Goal: Go to known website: Access a specific website the user already knows

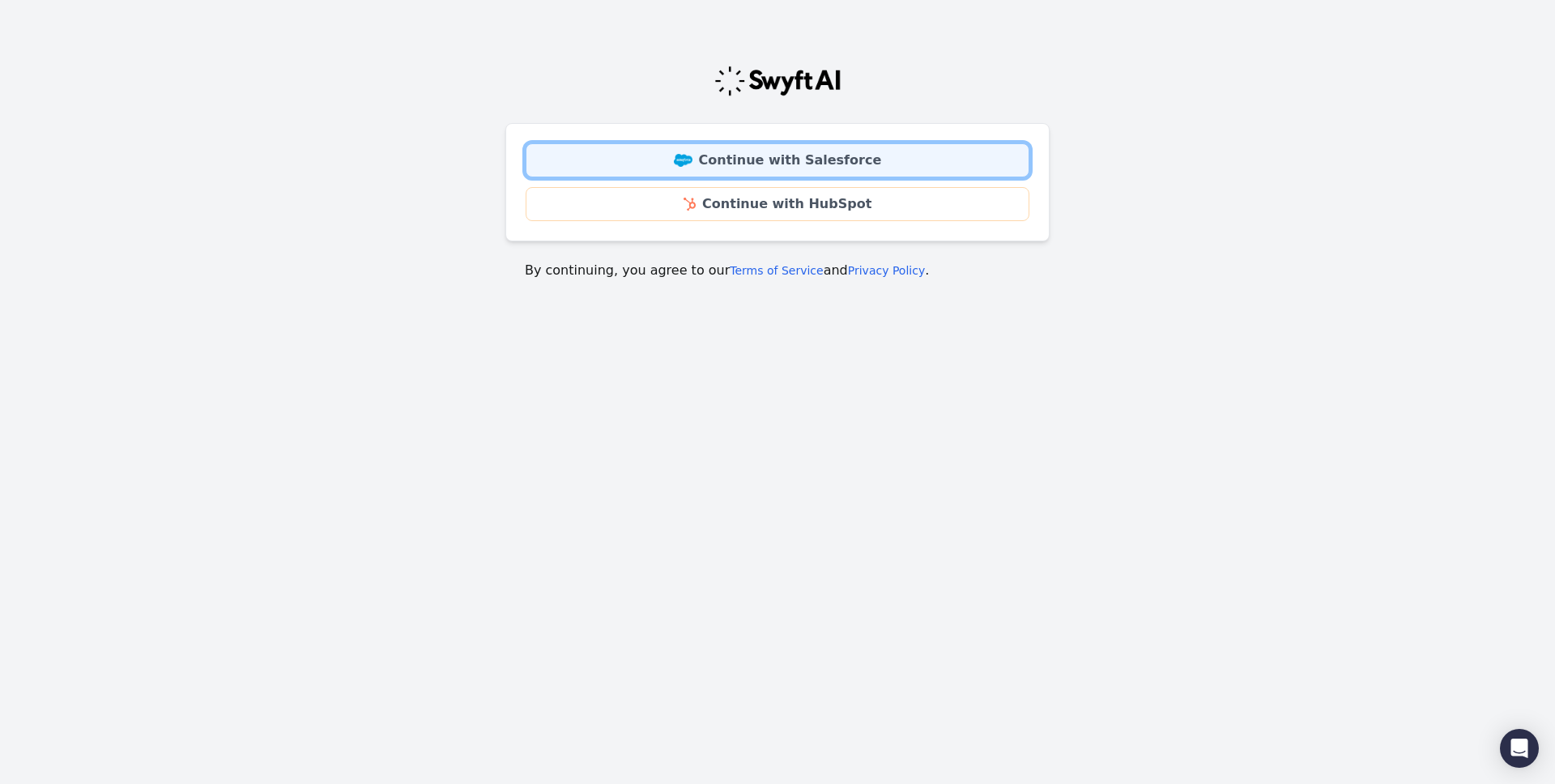
click at [854, 143] on link "Continue with Salesforce" at bounding box center [777, 160] width 504 height 34
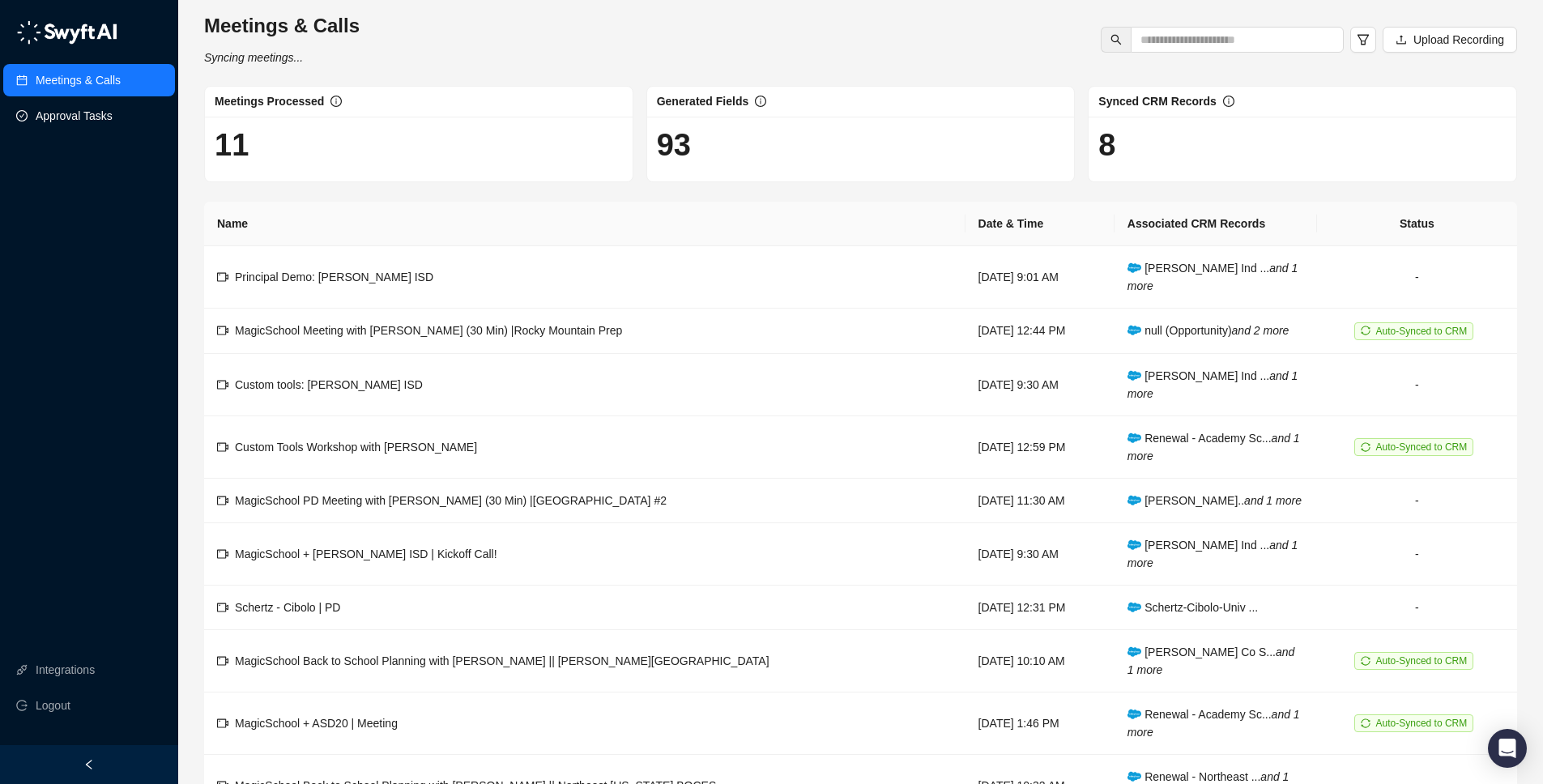
click at [91, 123] on link "Approval Tasks" at bounding box center [75, 116] width 77 height 33
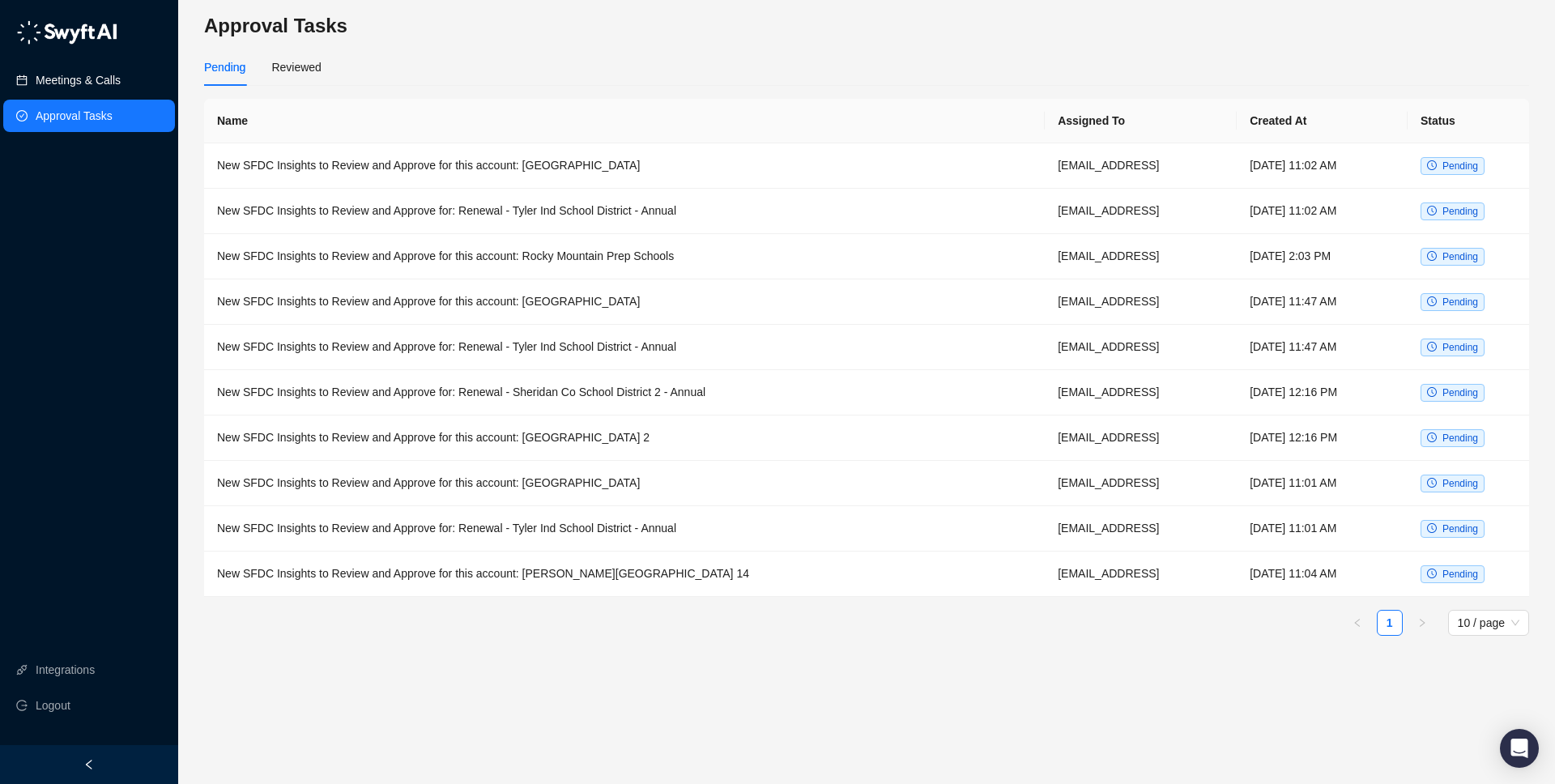
click at [98, 70] on link "Meetings & Calls" at bounding box center [78, 81] width 85 height 33
